Goal: Navigation & Orientation: Find specific page/section

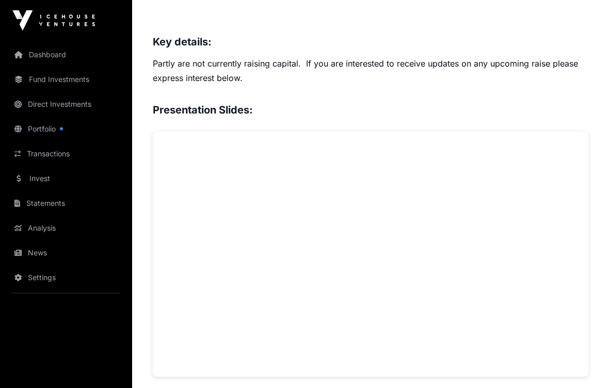
scroll to position [944, 0]
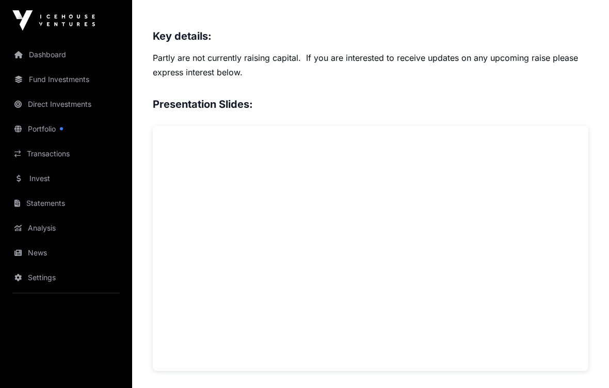
click at [591, 213] on div "Showcase 2025 Partly Open Partly Direct Building AI infrastructure to power the…" at bounding box center [370, 21] width 477 height 1846
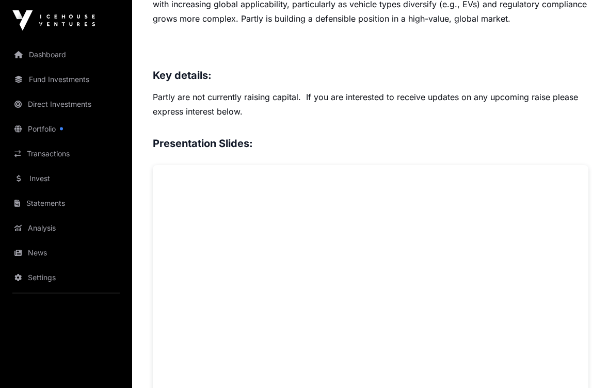
scroll to position [907, 0]
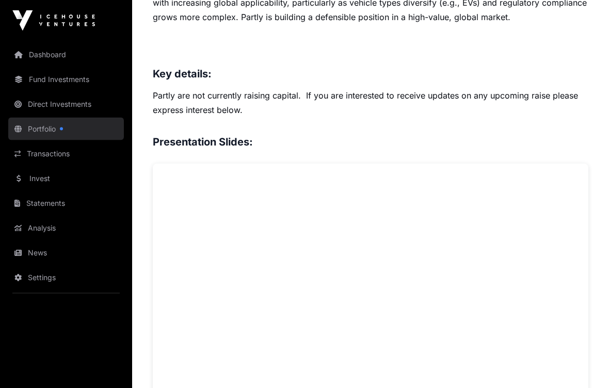
click at [40, 130] on link "Portfolio" at bounding box center [66, 129] width 116 height 23
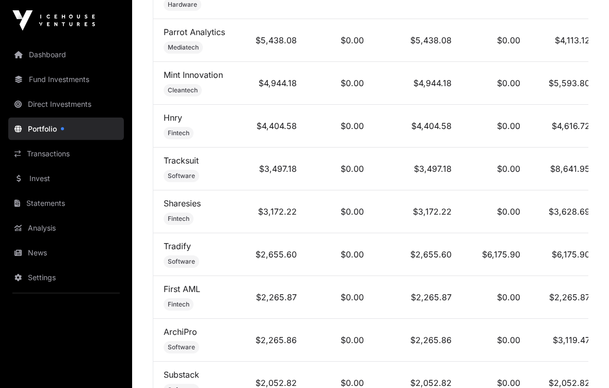
scroll to position [748, 0]
click at [179, 165] on link "Tracksuit" at bounding box center [181, 160] width 35 height 10
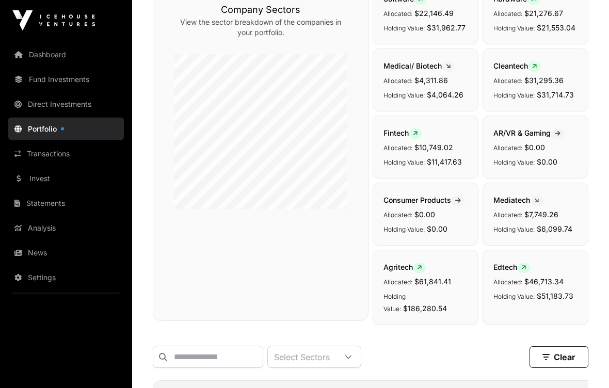
scroll to position [104, 0]
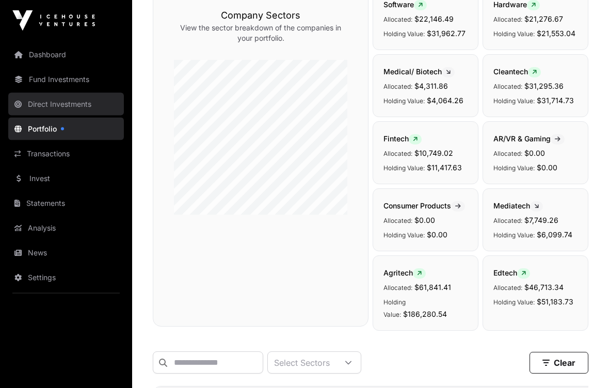
click at [43, 107] on link "Direct Investments" at bounding box center [66, 104] width 116 height 23
